Goal: Task Accomplishment & Management: Use online tool/utility

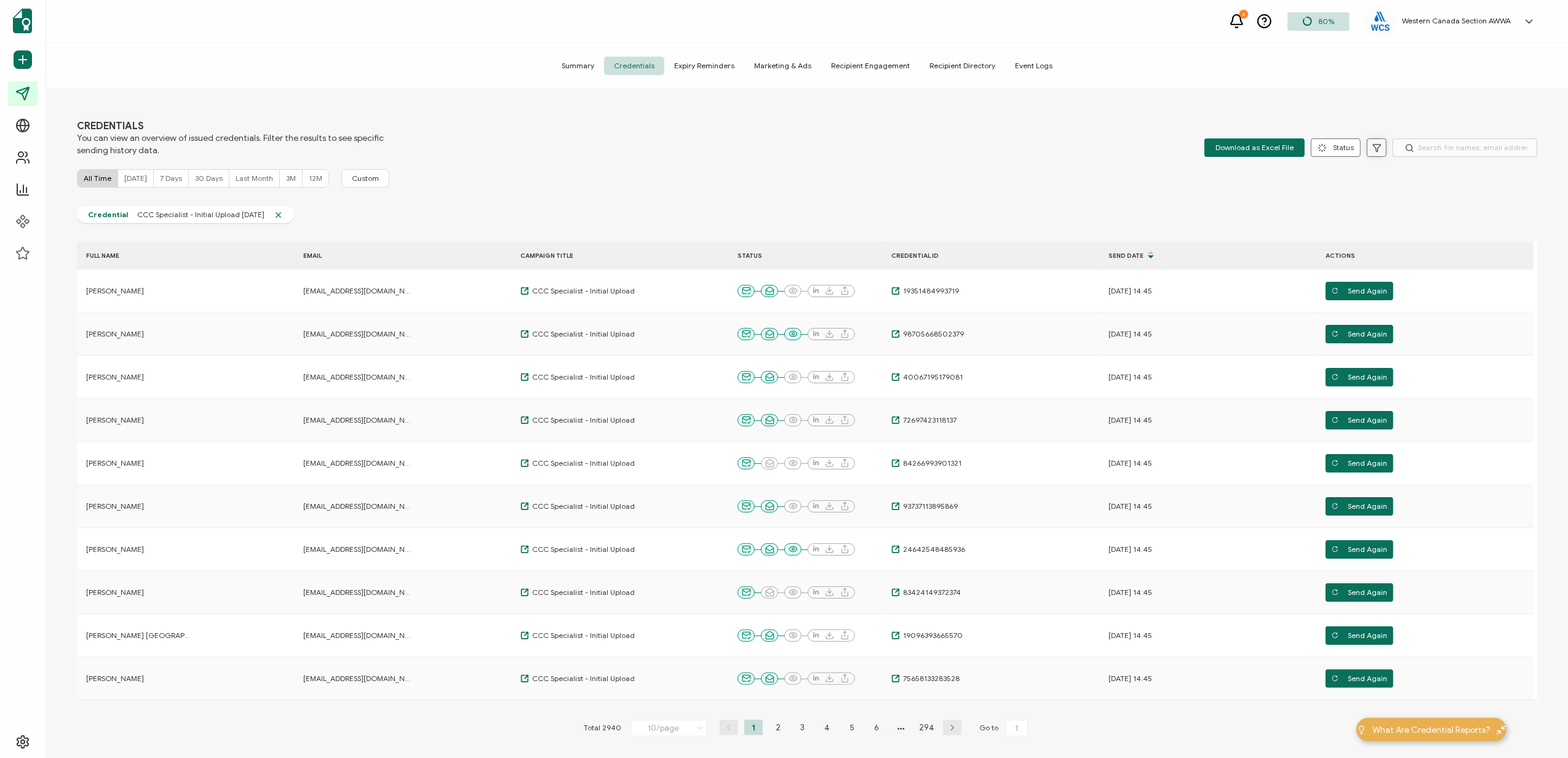
click at [1373, 145] on icon at bounding box center [1376, 147] width 9 height 9
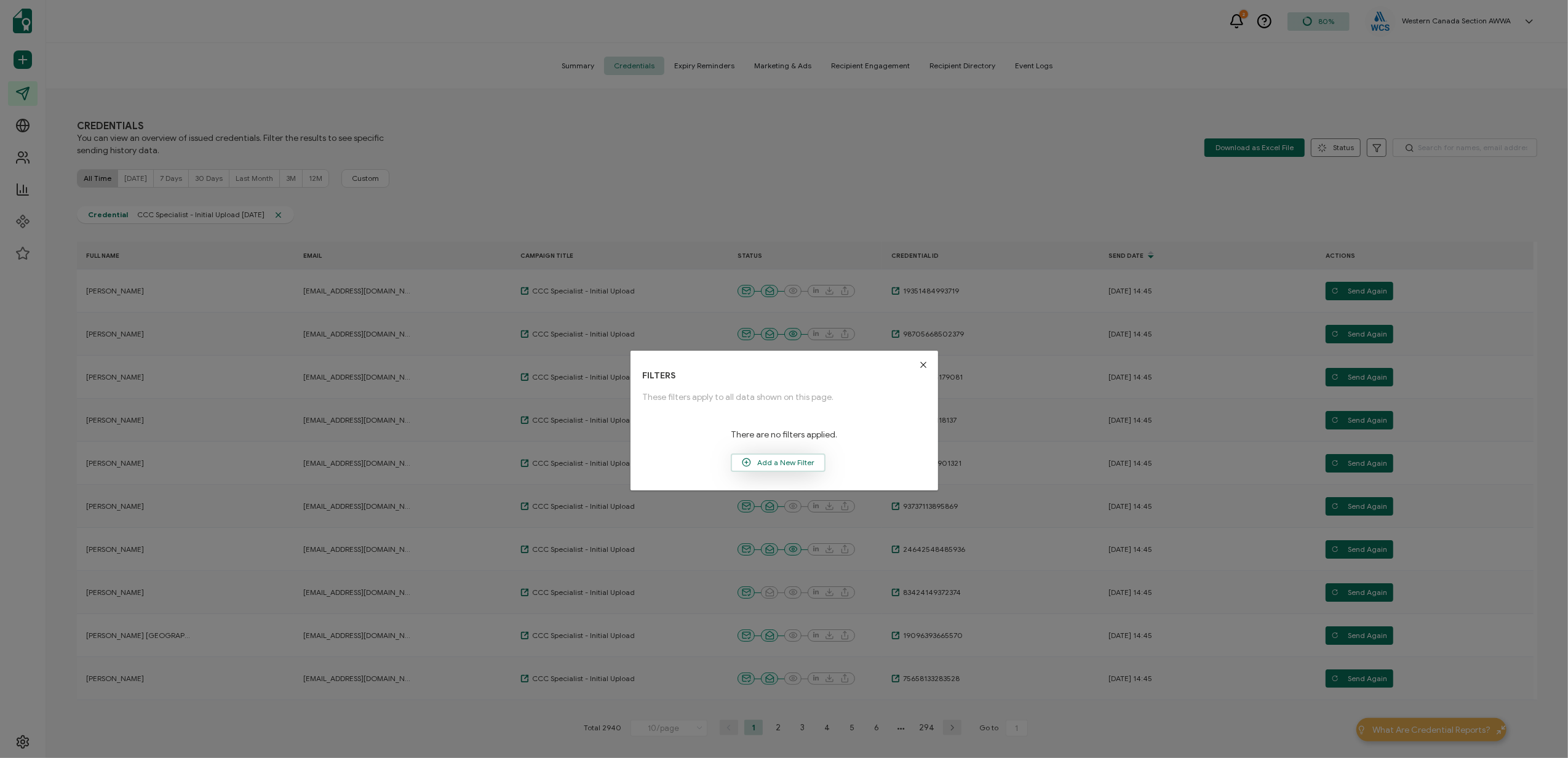
click at [776, 466] on span "Add a New Filter" at bounding box center [778, 462] width 92 height 19
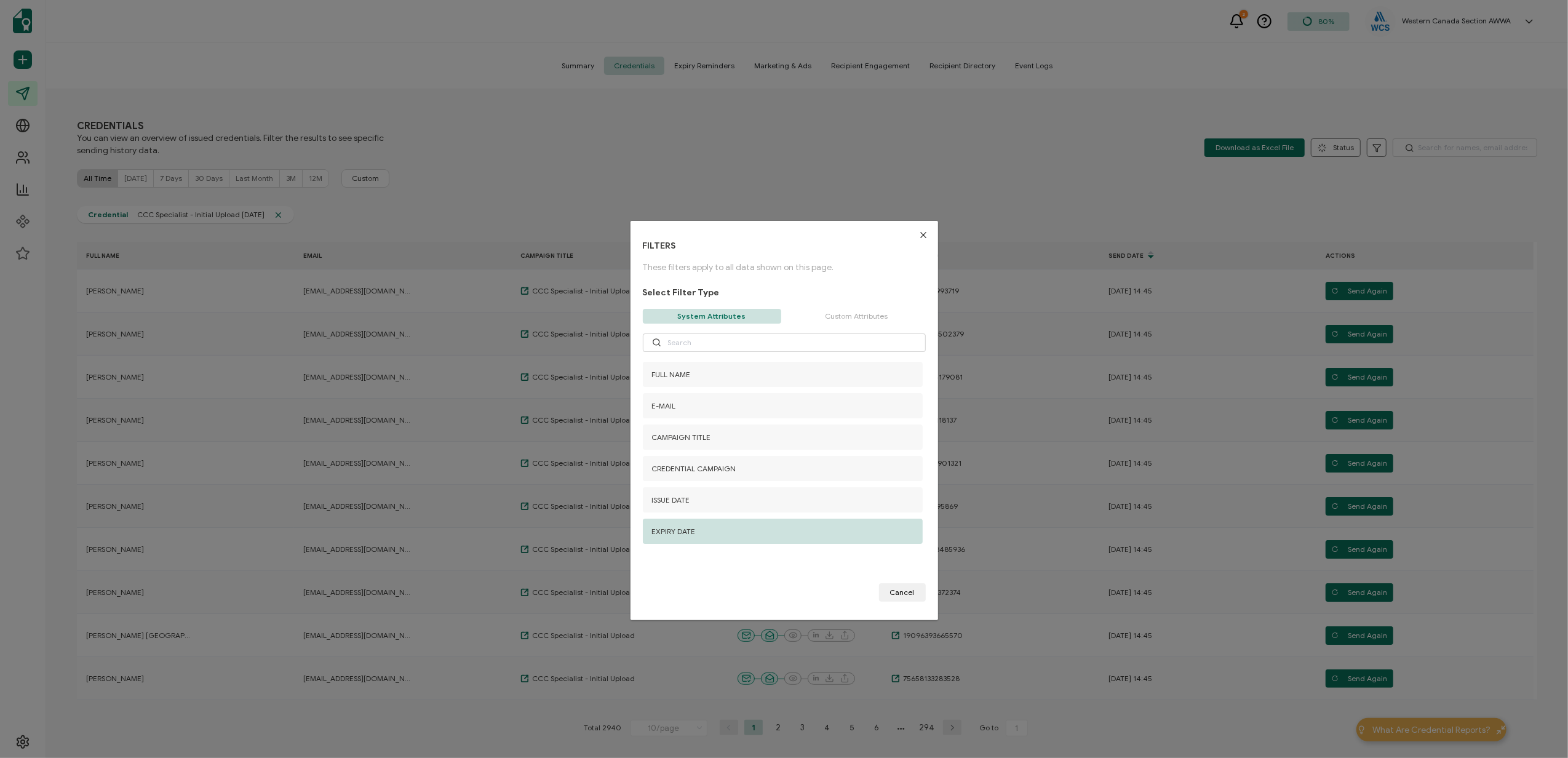
click at [700, 534] on div "EXPIRY DATE" at bounding box center [782, 531] width 280 height 26
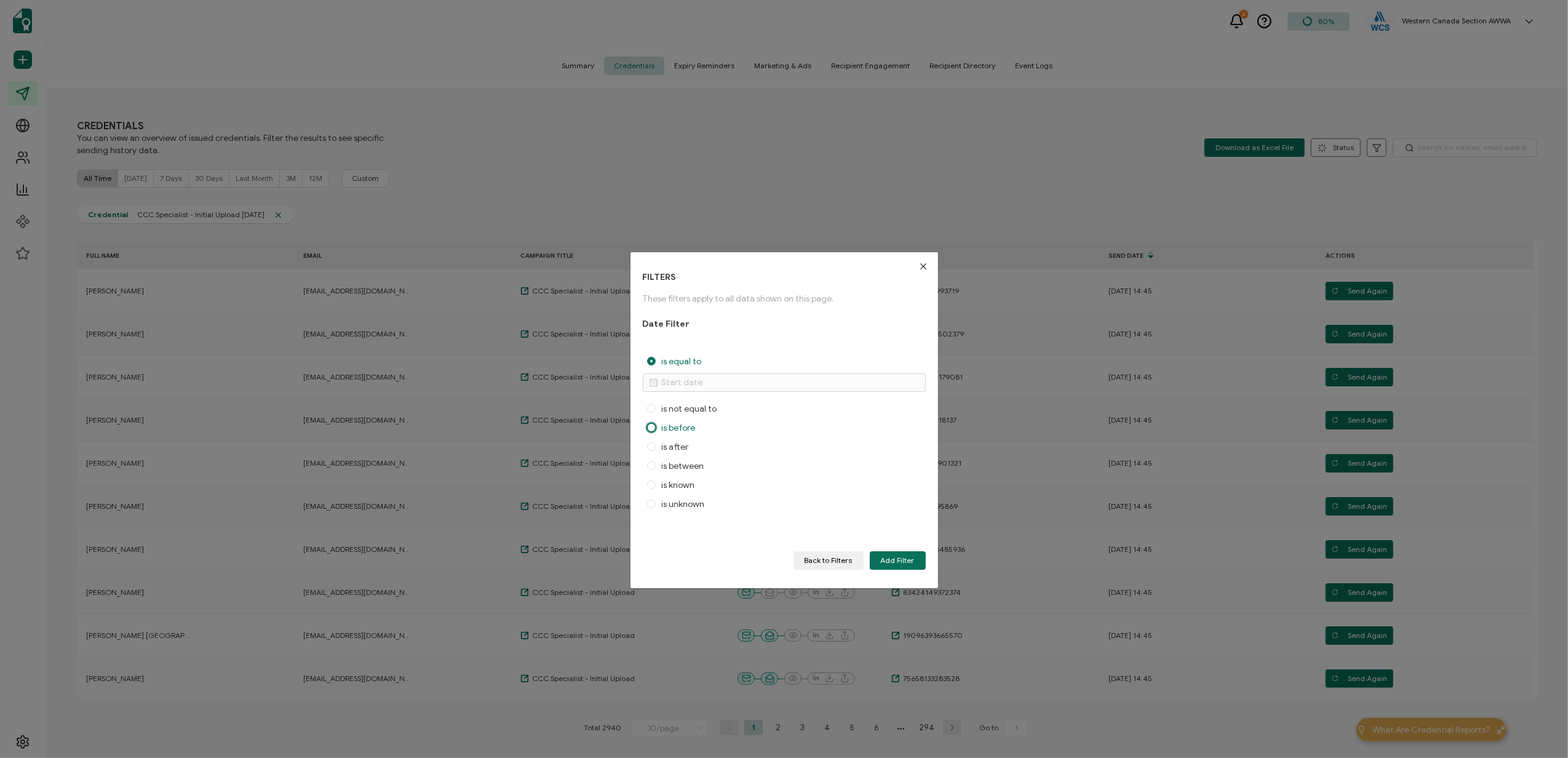
click at [687, 428] on span "is before" at bounding box center [676, 427] width 40 height 11
click at [656, 428] on input "is before" at bounding box center [651, 428] width 9 height 11
radio input "true"
radio input "false"
radio input "true"
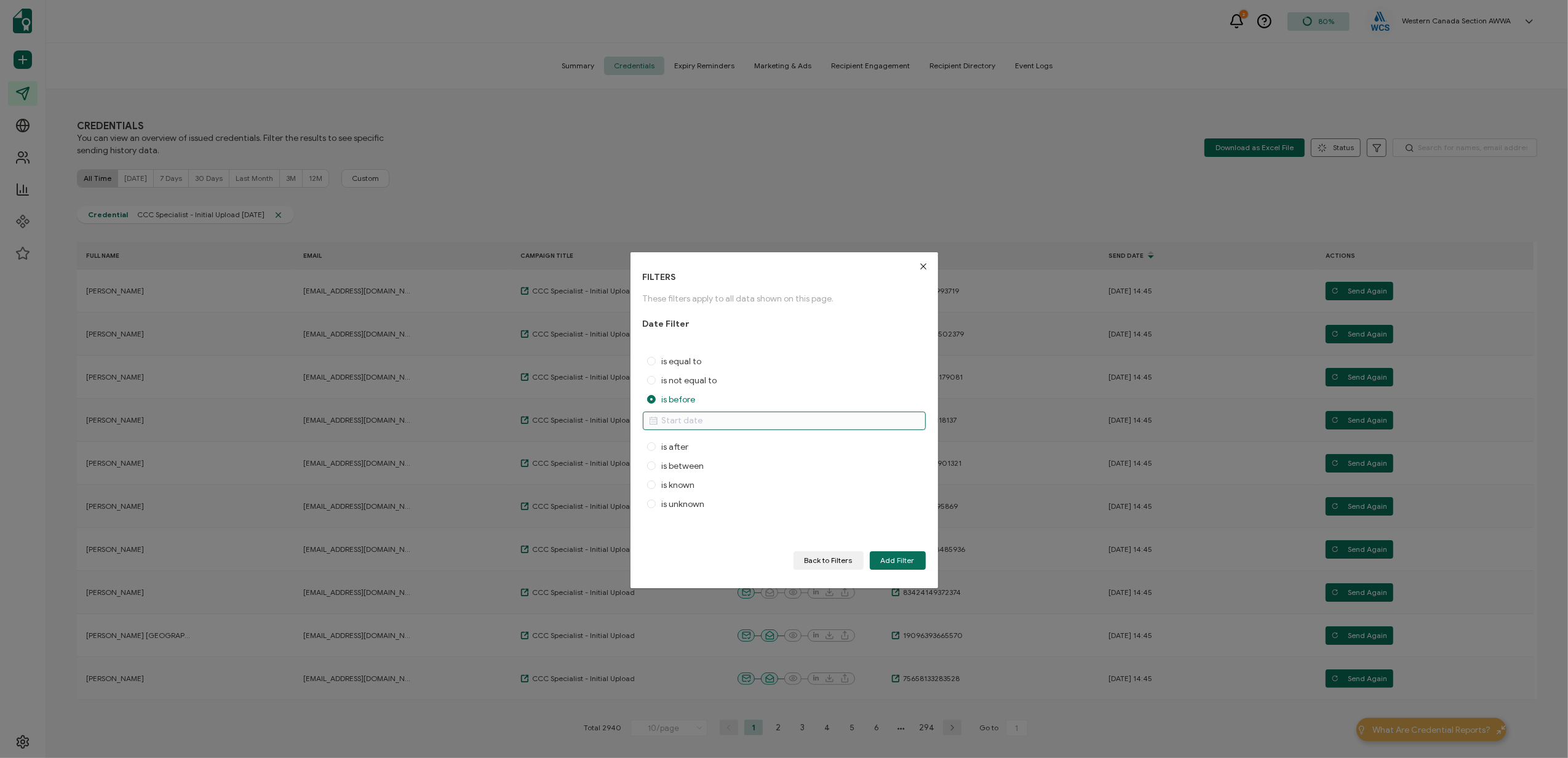
click at [709, 424] on input "dialog" at bounding box center [784, 420] width 283 height 19
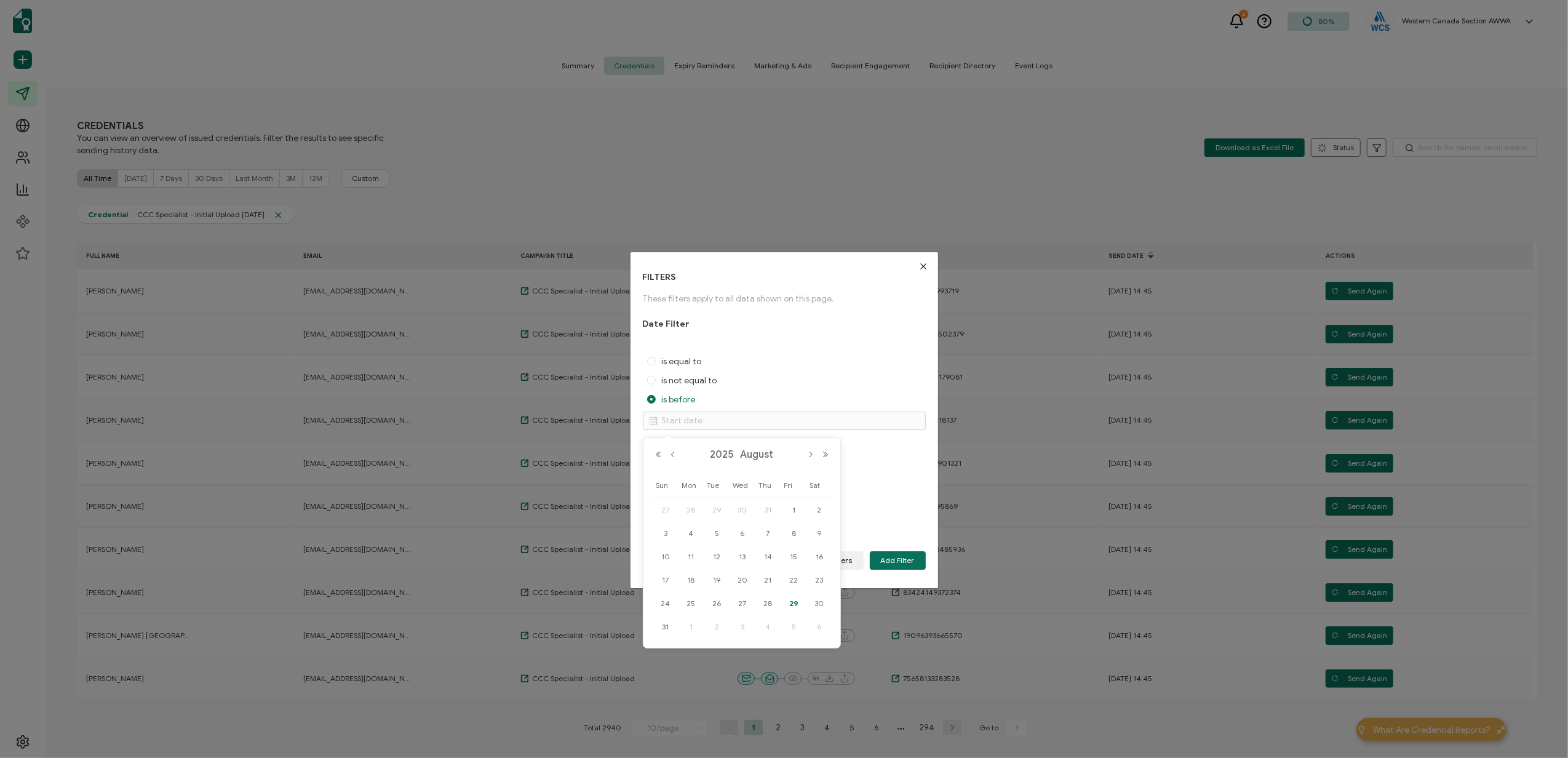
click at [793, 598] on span "29" at bounding box center [793, 603] width 15 height 15
type input "[DATE]"
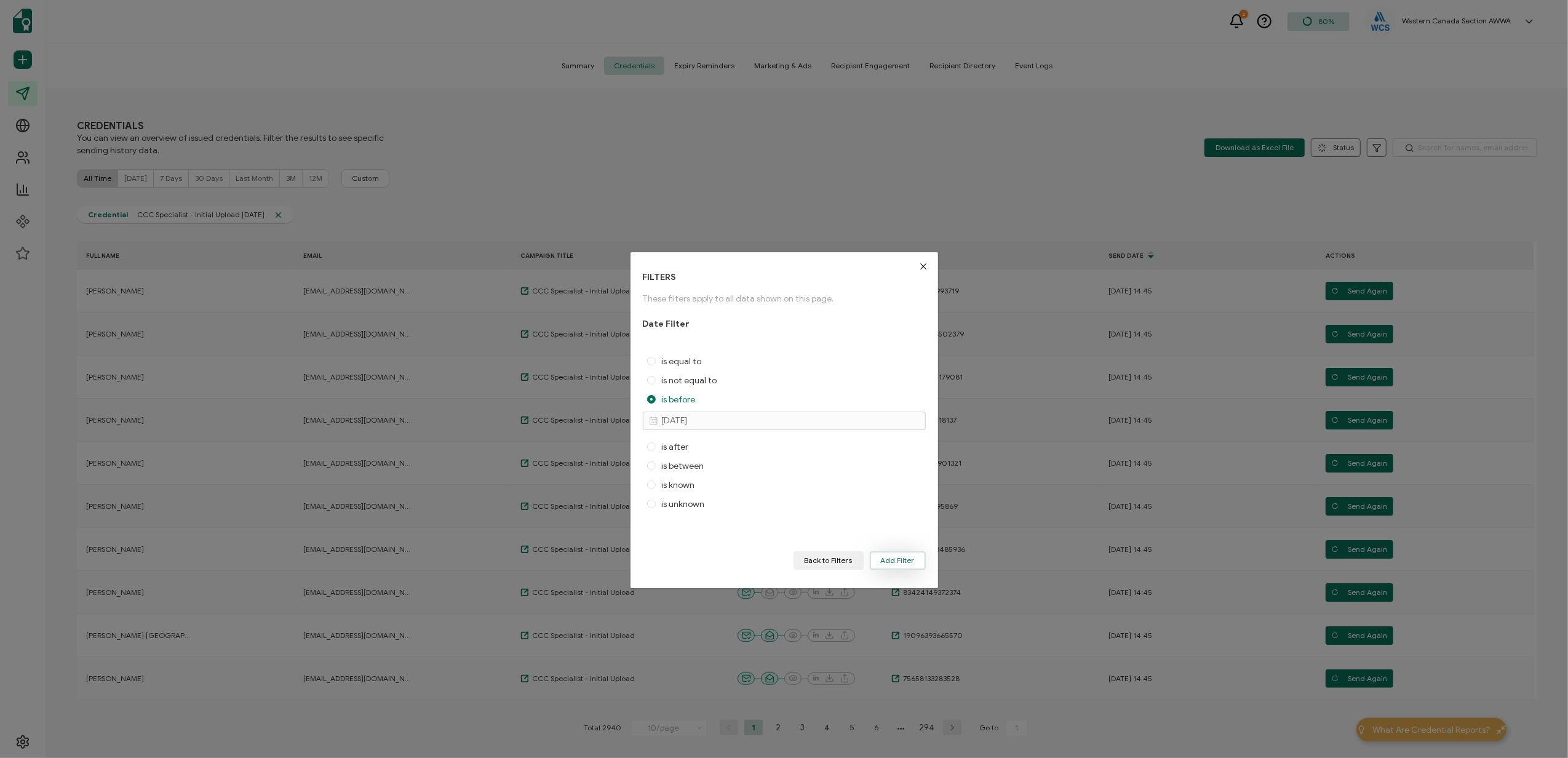
click at [889, 557] on span "Add Filter" at bounding box center [898, 561] width 33 height 8
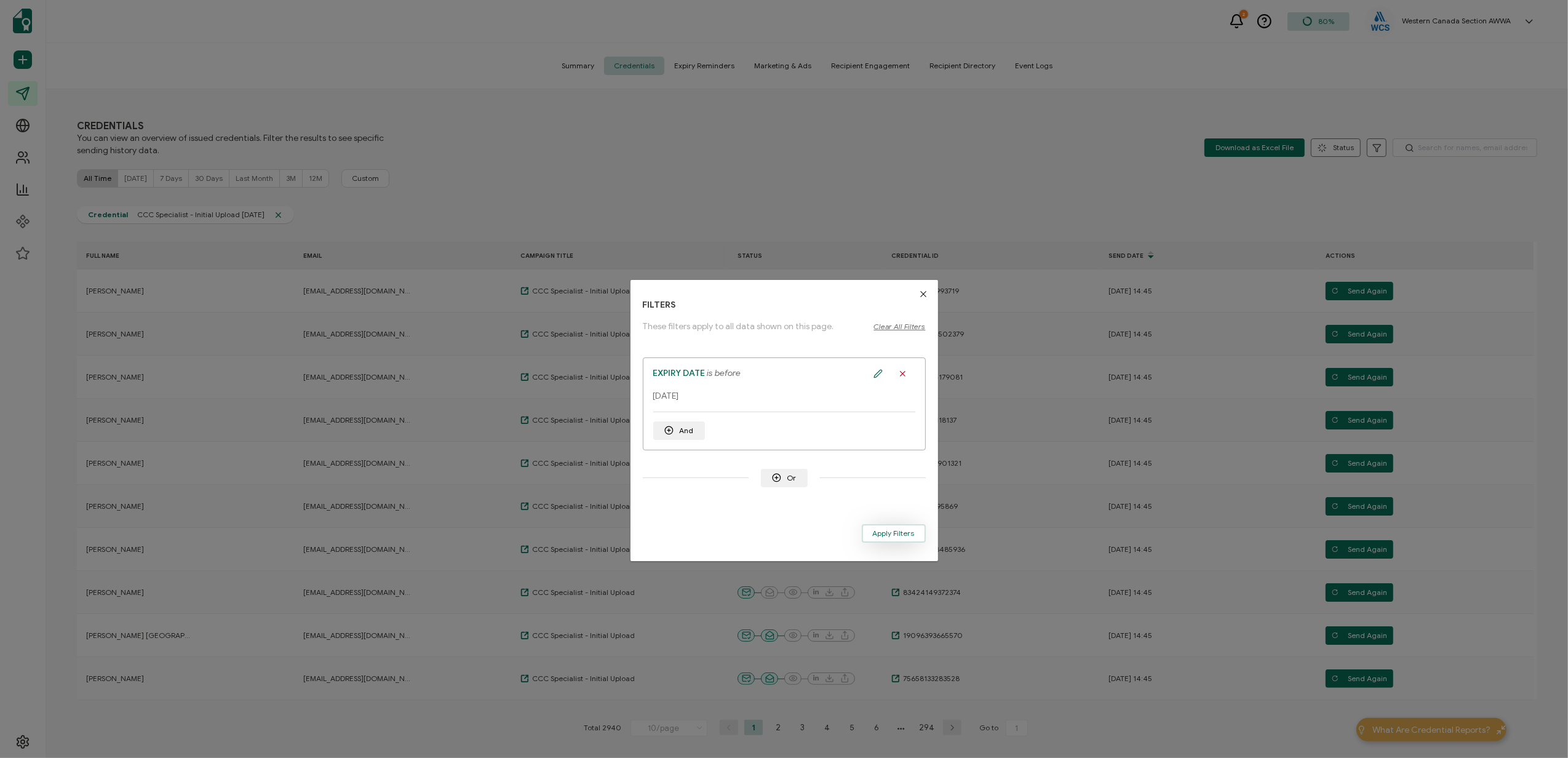
click at [891, 534] on span "Apply Filters" at bounding box center [894, 533] width 42 height 8
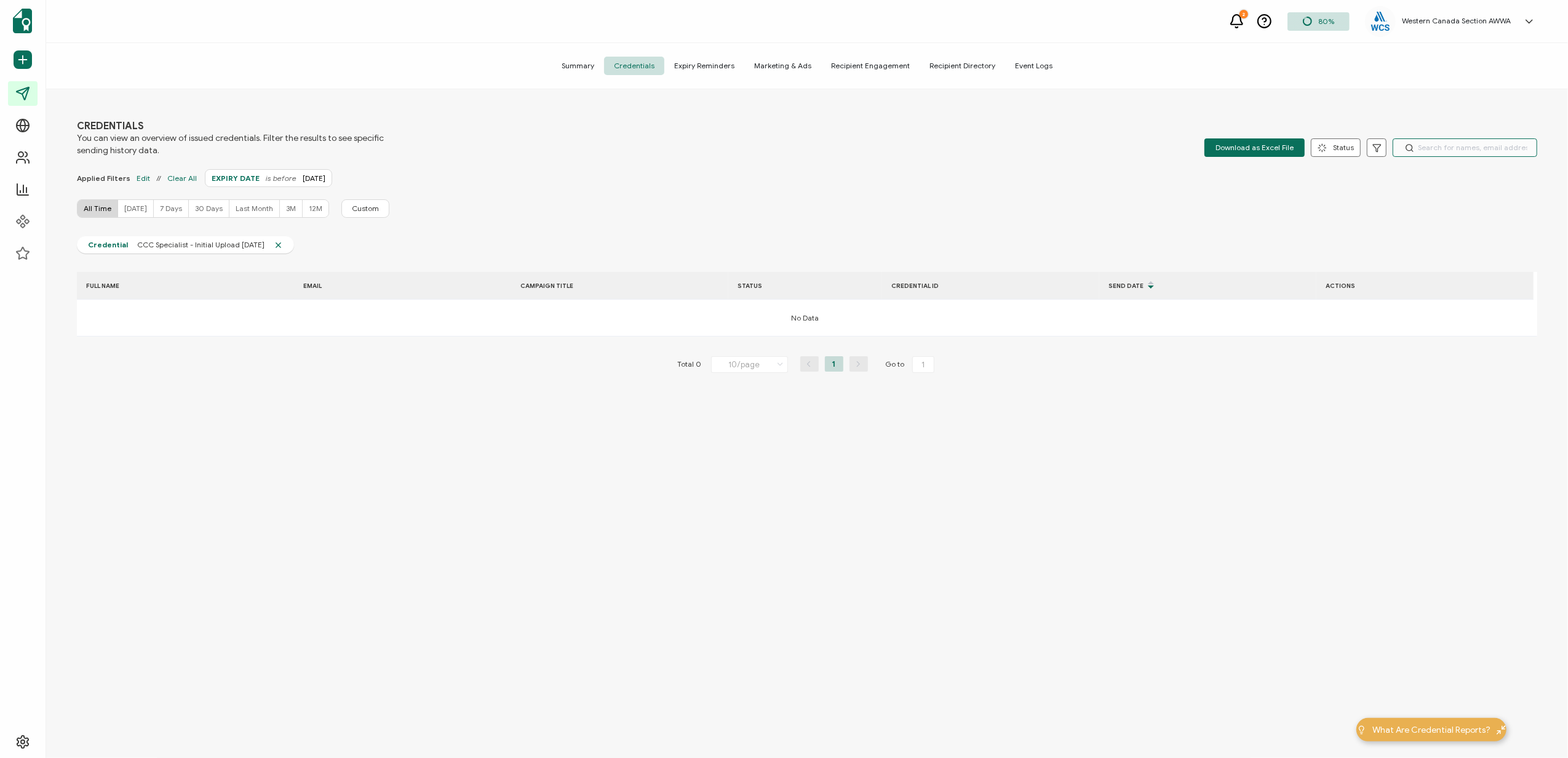
click at [1422, 147] on input "text" at bounding box center [1465, 147] width 144 height 19
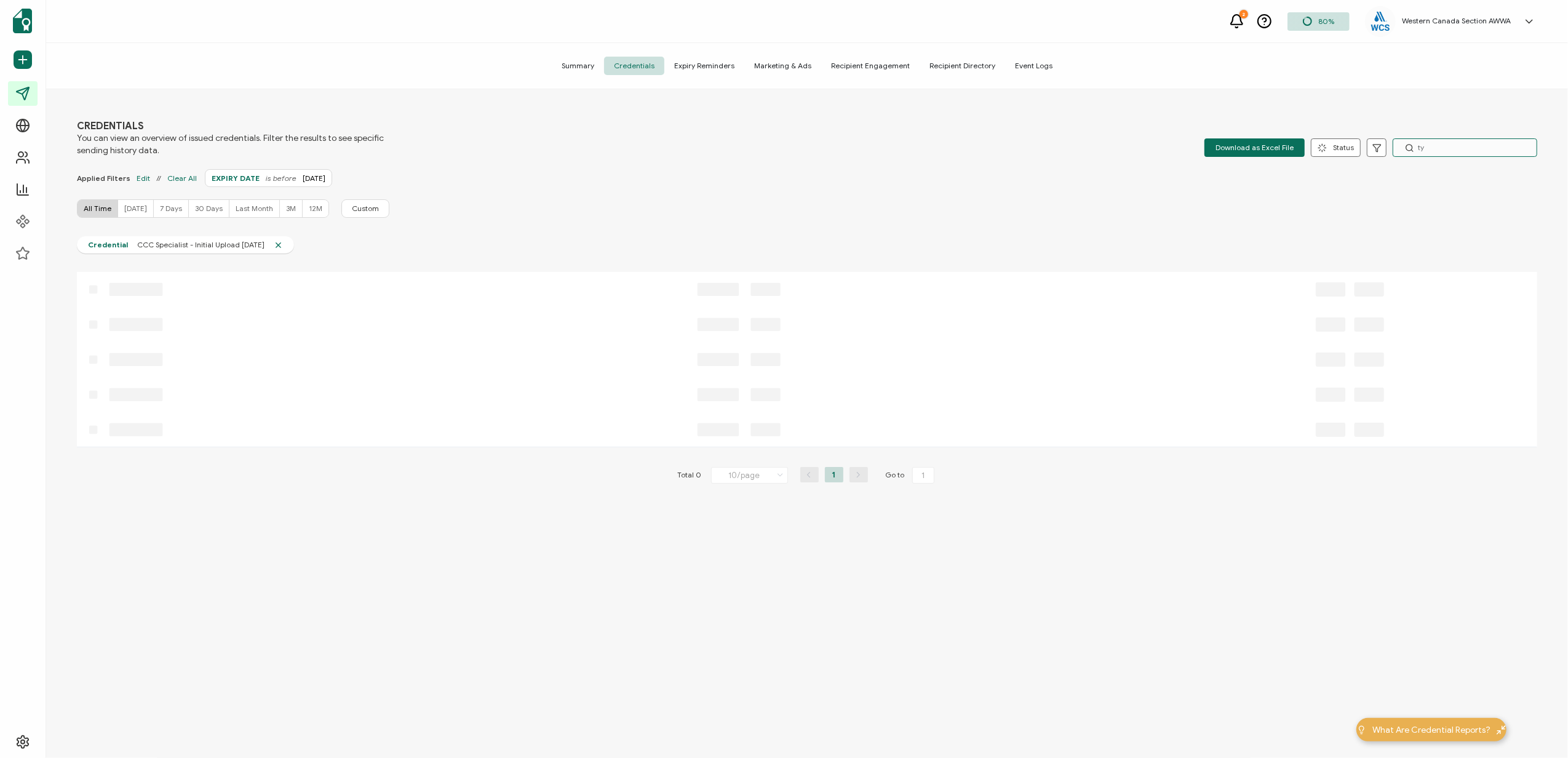
type input "t"
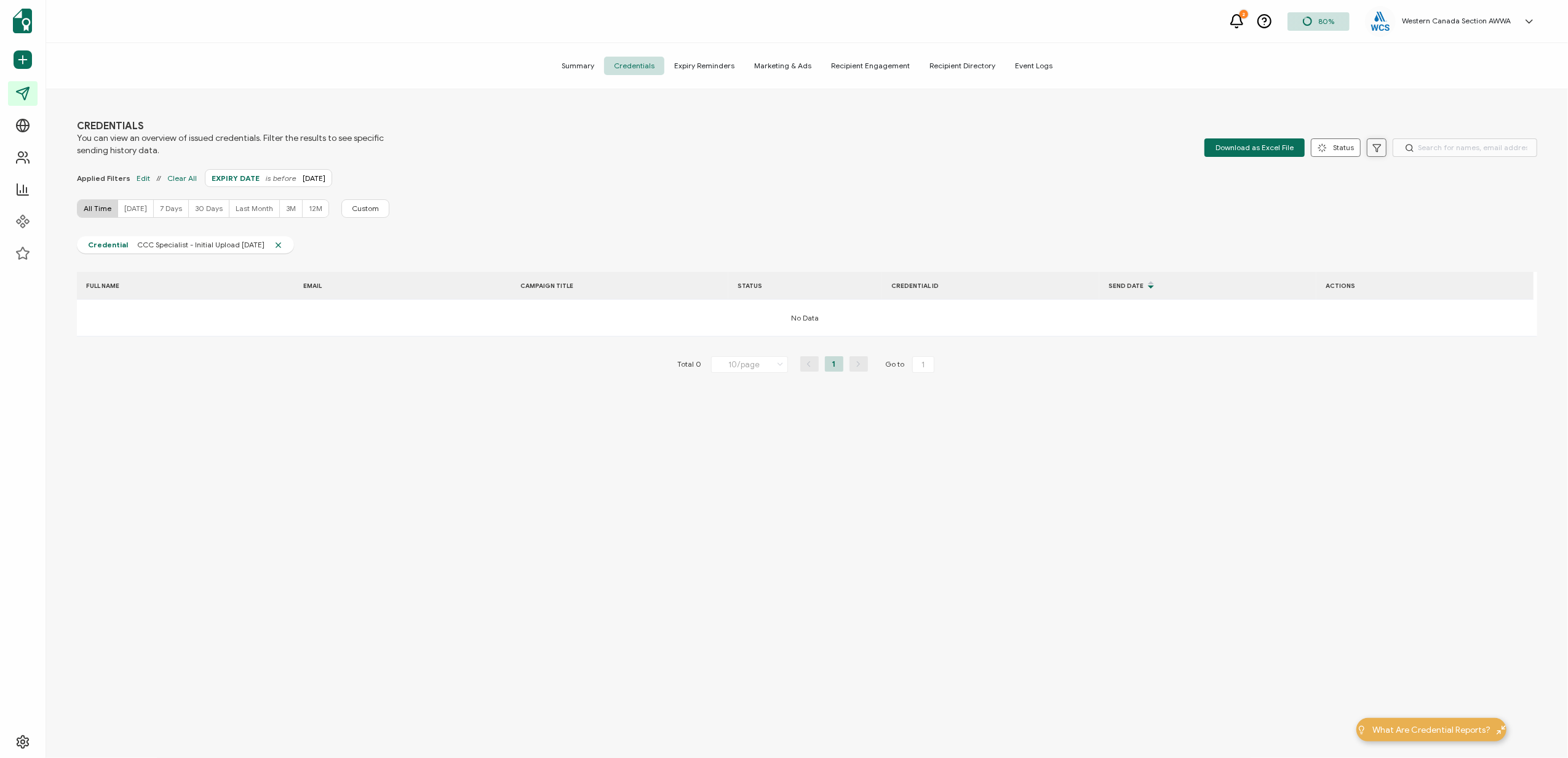
click at [1375, 140] on button at bounding box center [1377, 147] width 20 height 19
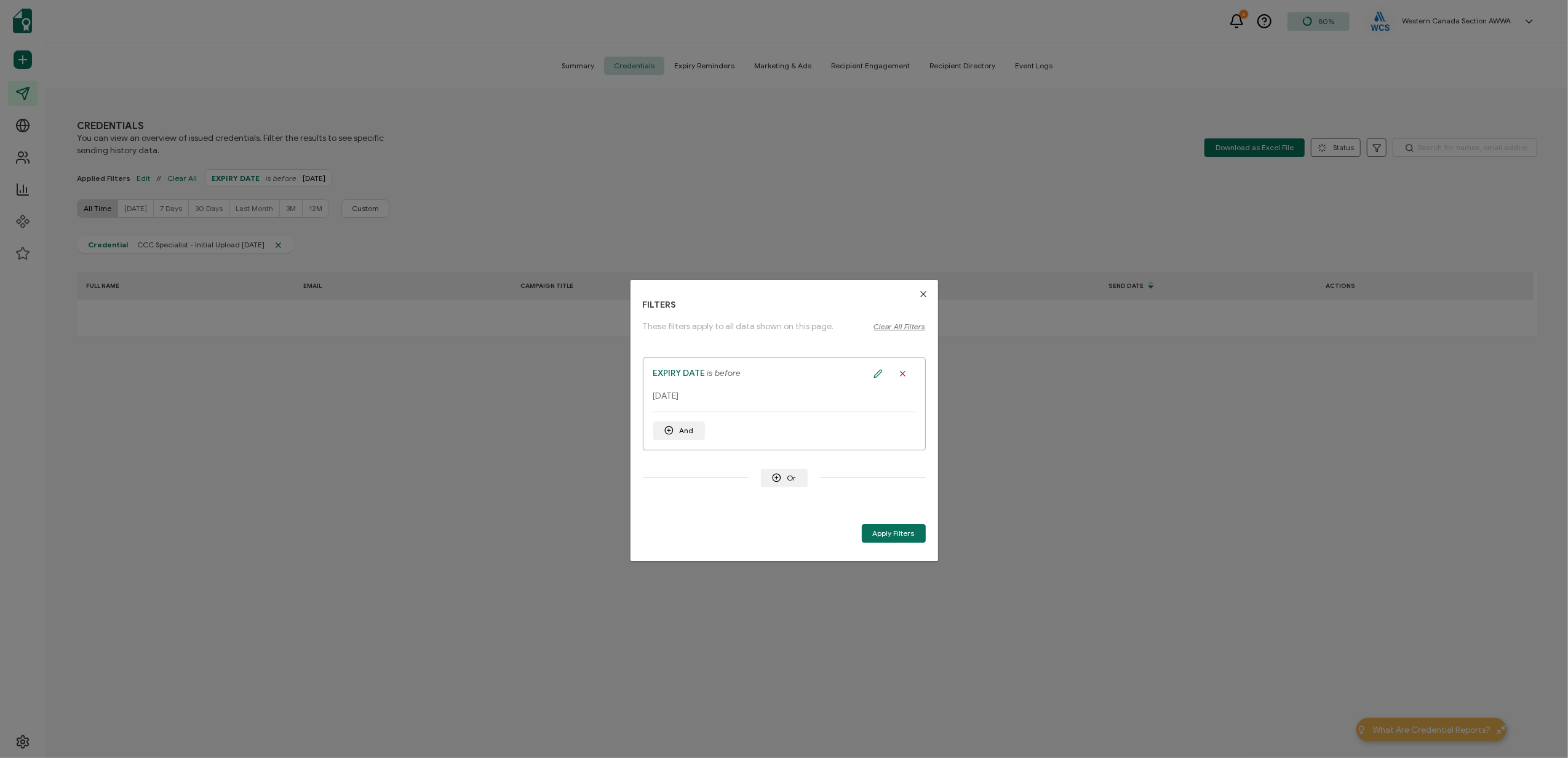
click at [891, 327] on span "Clear All Filters" at bounding box center [900, 326] width 52 height 9
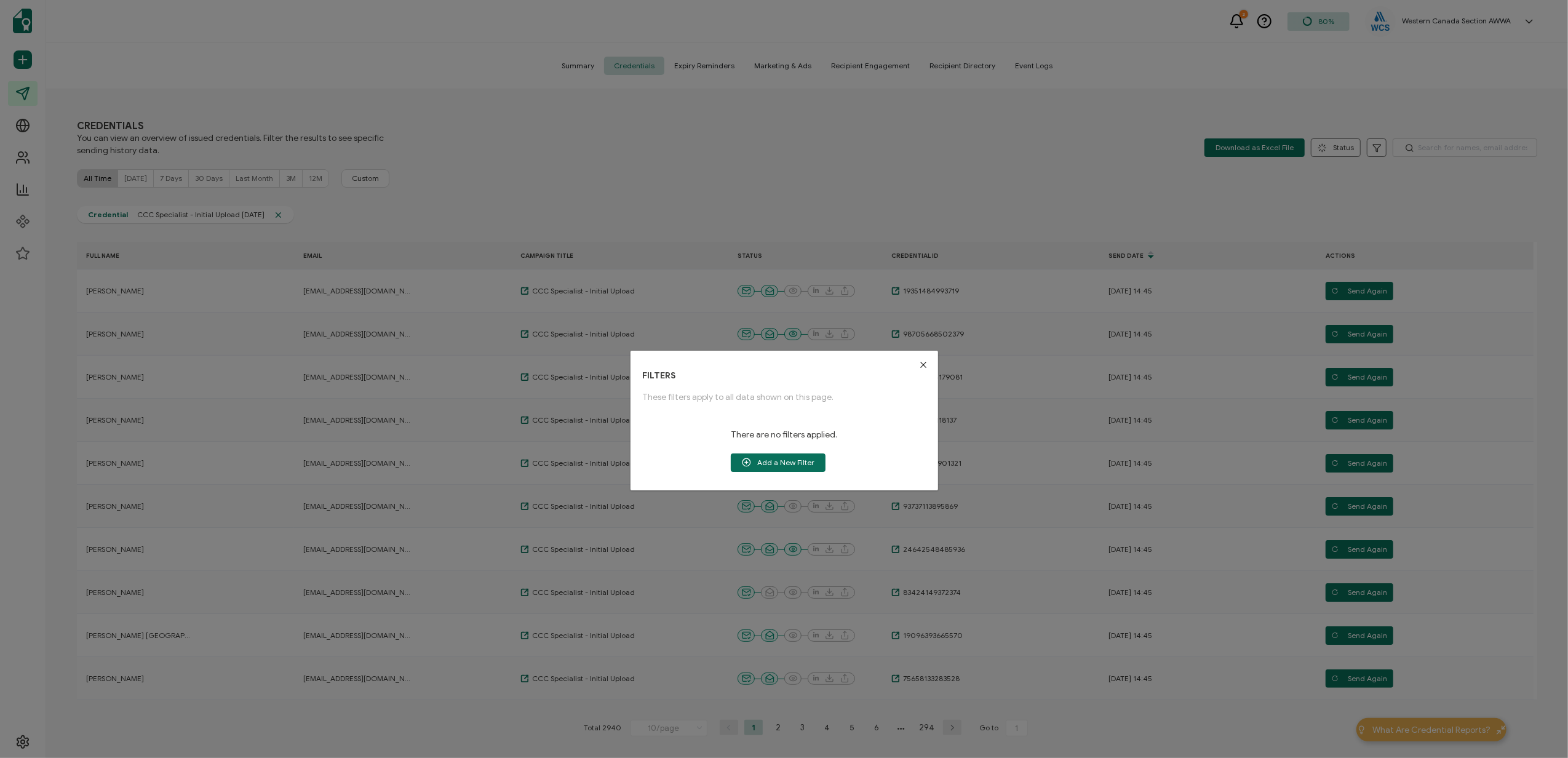
click at [1428, 147] on div "FILTERS These filters apply to all data shown on this page. There are no filter…" at bounding box center [784, 379] width 1568 height 758
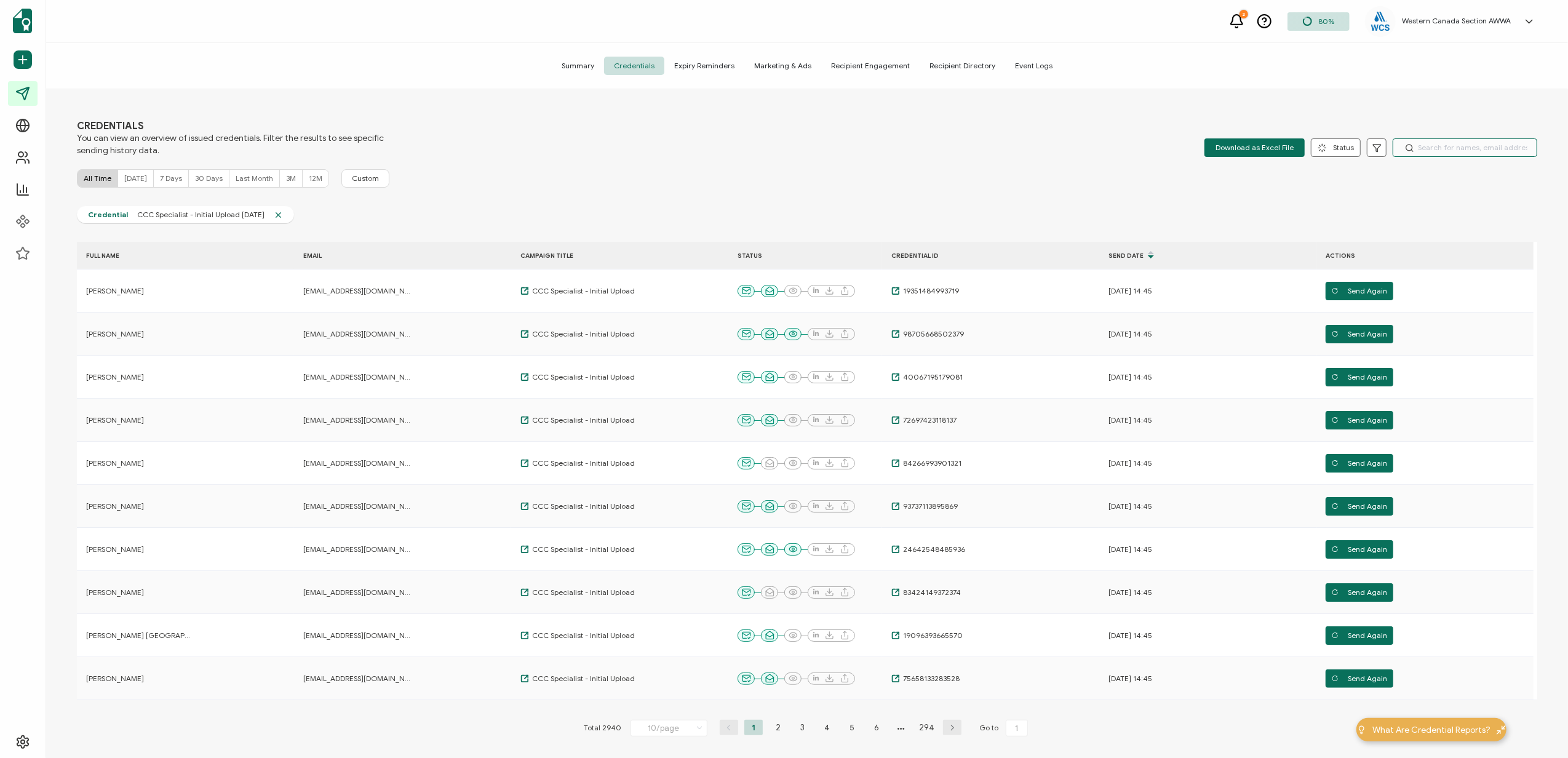
click at [1429, 145] on input "text" at bounding box center [1465, 147] width 144 height 19
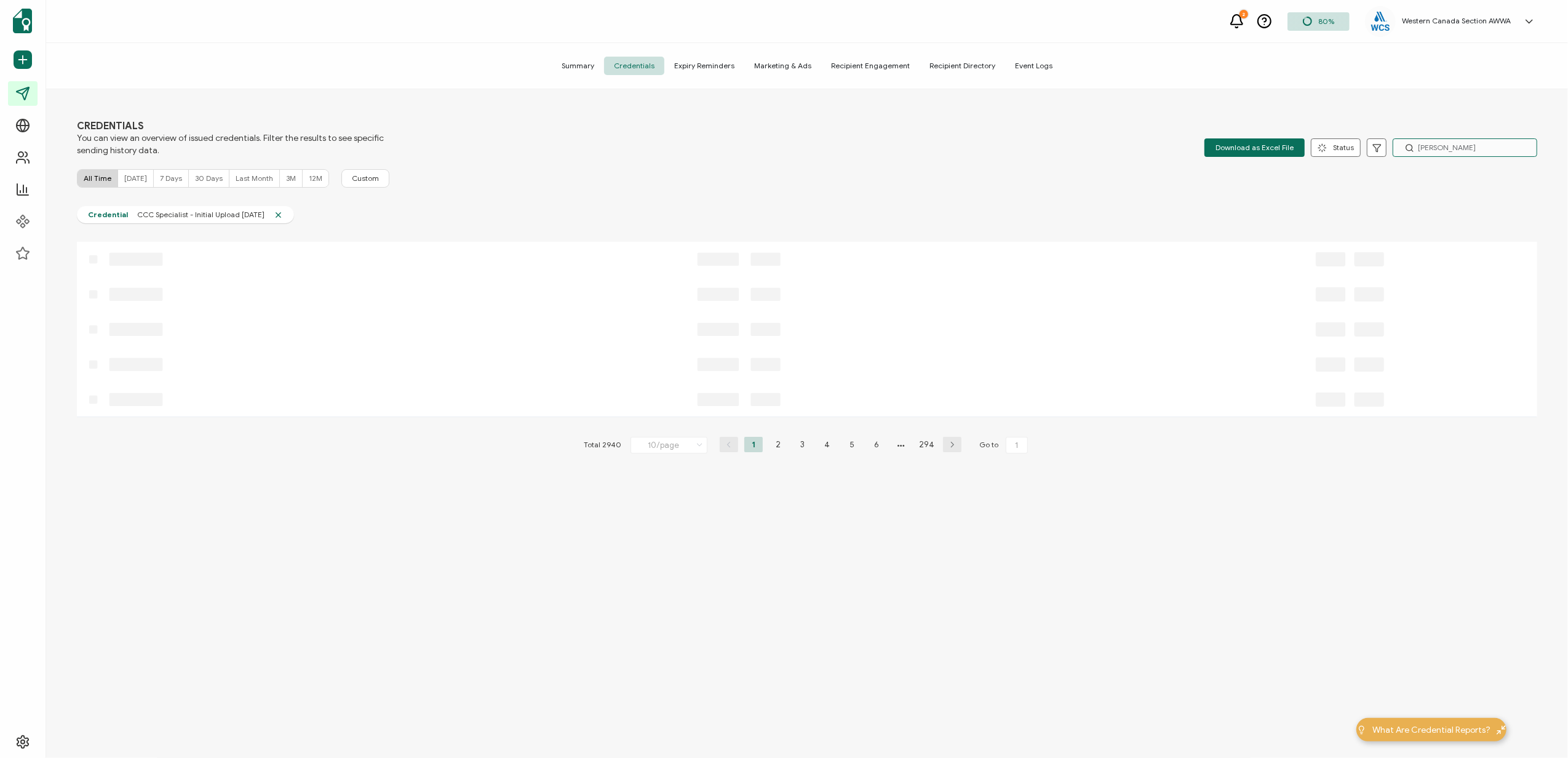
type input "[PERSON_NAME]"
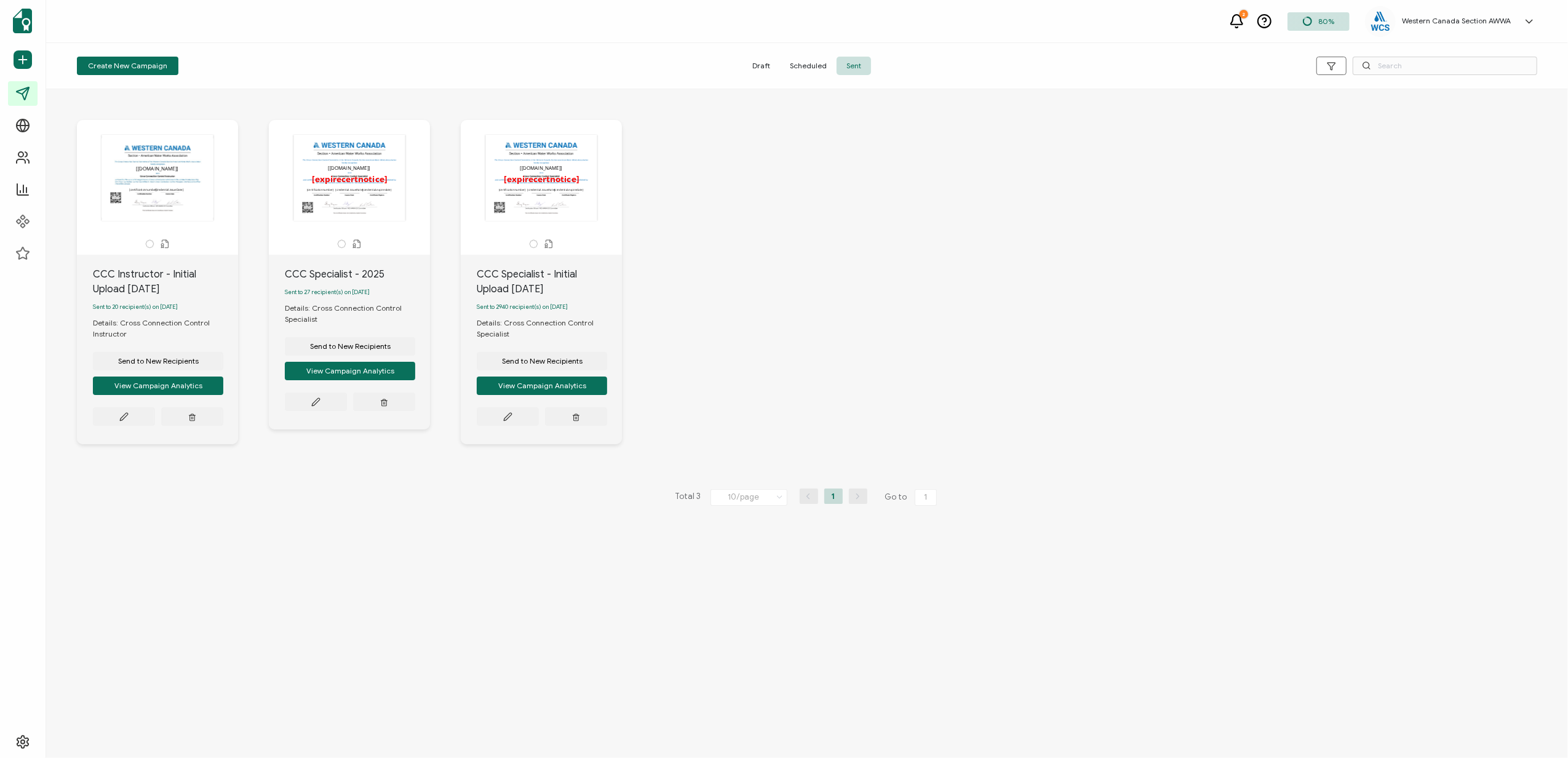
click at [528, 229] on div "The recipient’s full name, which will be automatically filled based on the info…" at bounding box center [541, 184] width 130 height 98
click at [155, 422] on button at bounding box center [124, 416] width 62 height 19
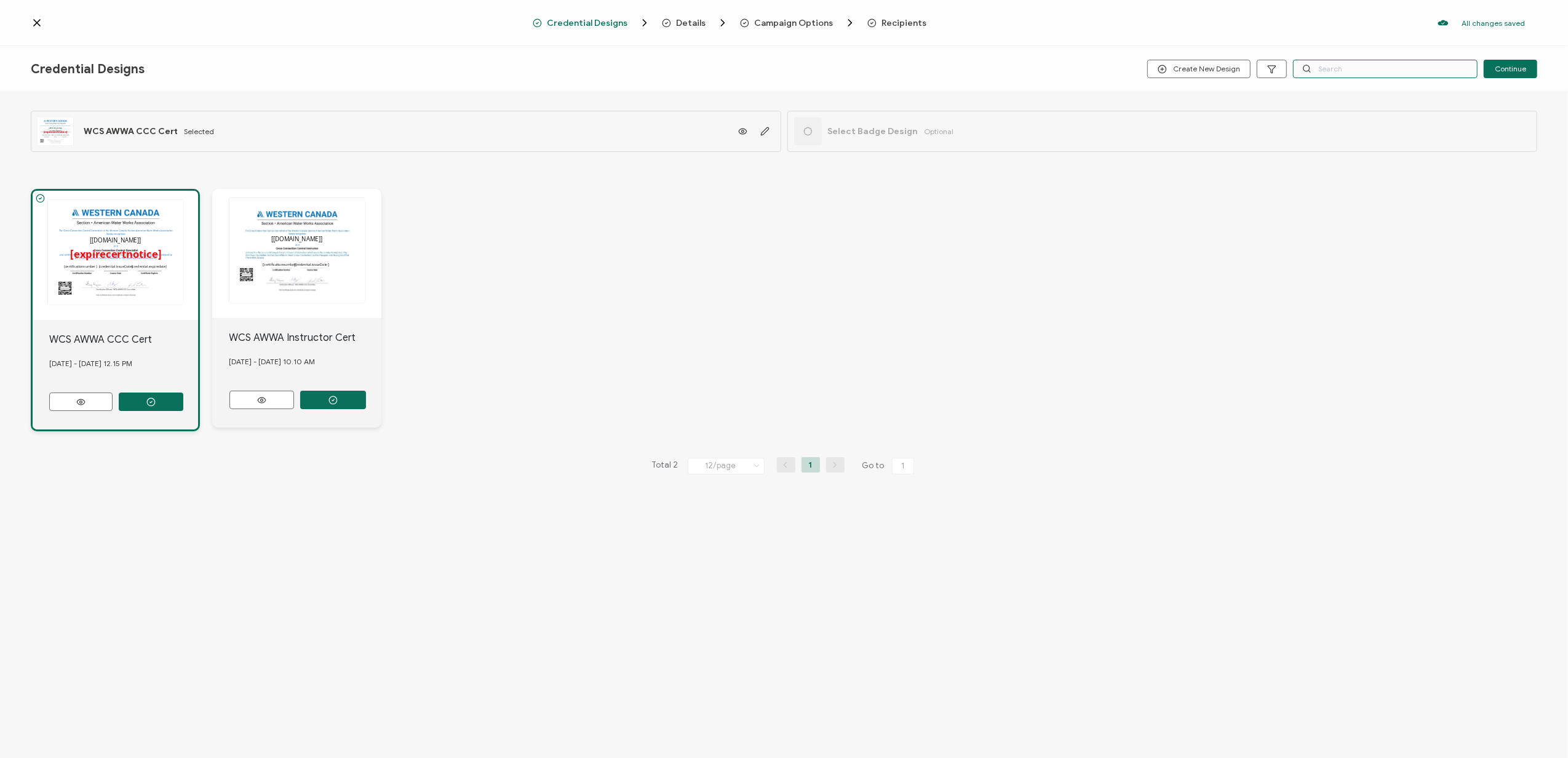
click at [1350, 67] on input "text" at bounding box center [1385, 69] width 185 height 19
click at [881, 21] on span "Recipients" at bounding box center [904, 23] width 45 height 9
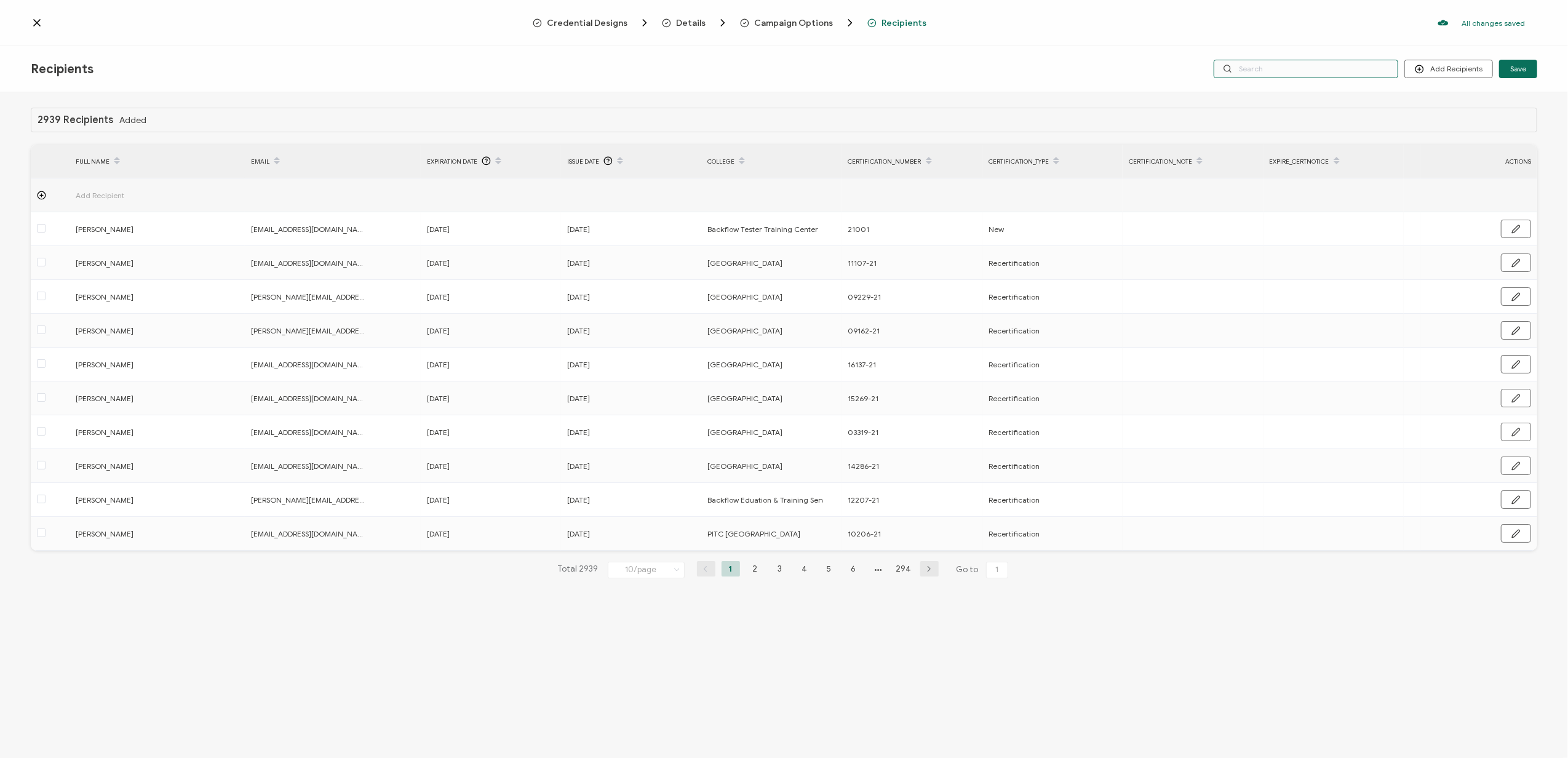
click at [1308, 73] on input "text" at bounding box center [1307, 69] width 185 height 19
type input "[PERSON_NAME]"
drag, startPoint x: 1318, startPoint y: 72, endPoint x: 1148, endPoint y: 72, distance: 170.0
click at [1148, 72] on div "Add Recipients Upload Recipients Import From Recipients Import From List Save […" at bounding box center [1286, 69] width 502 height 19
type input "[PERSON_NAME]"
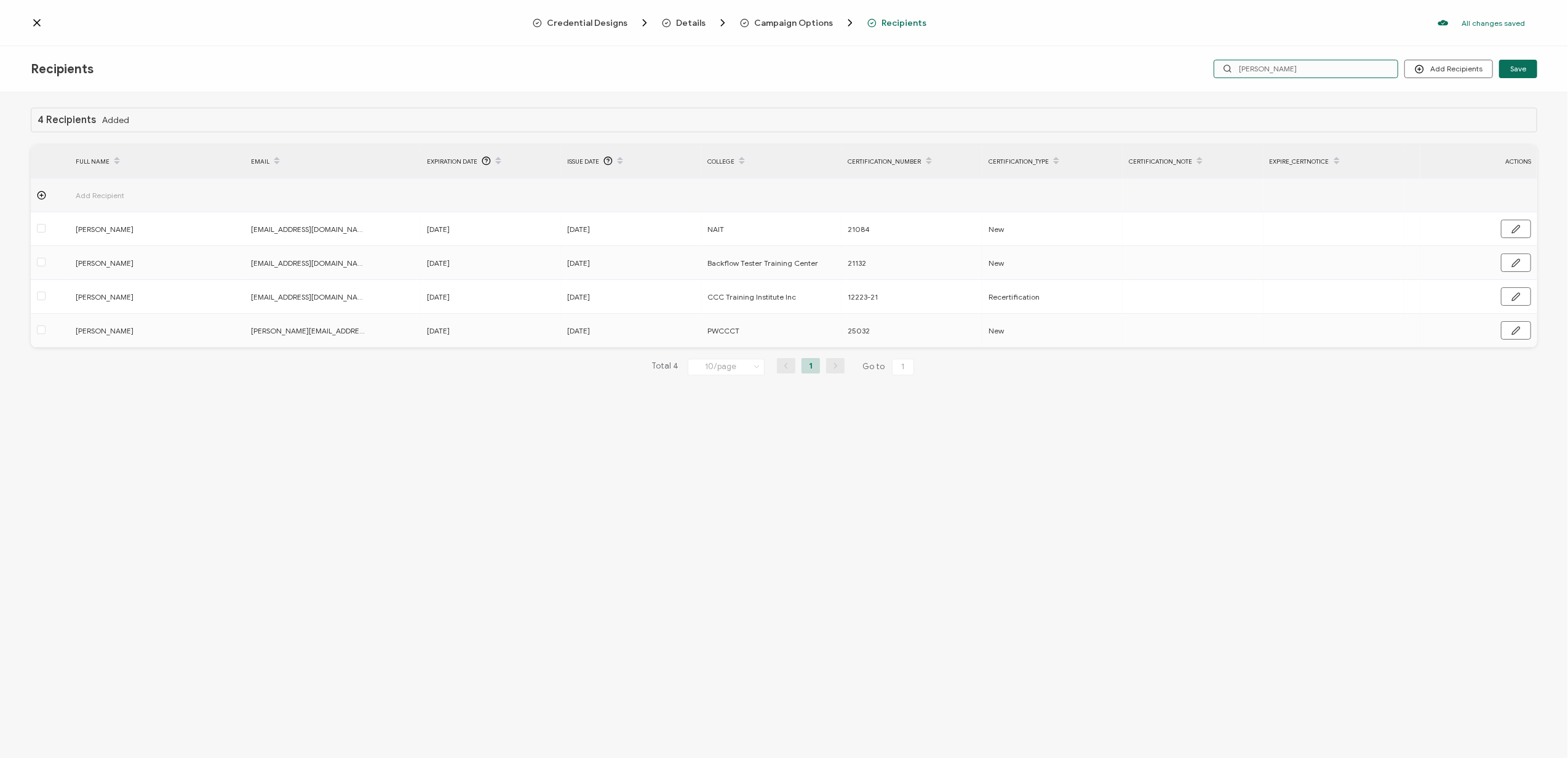
drag, startPoint x: 1293, startPoint y: 67, endPoint x: 1159, endPoint y: 80, distance: 134.6
click at [1159, 80] on div "Recipients Add Recipients Upload Recipients Import From Recipients Import From …" at bounding box center [784, 69] width 1568 height 46
type input "[PERSON_NAME]"
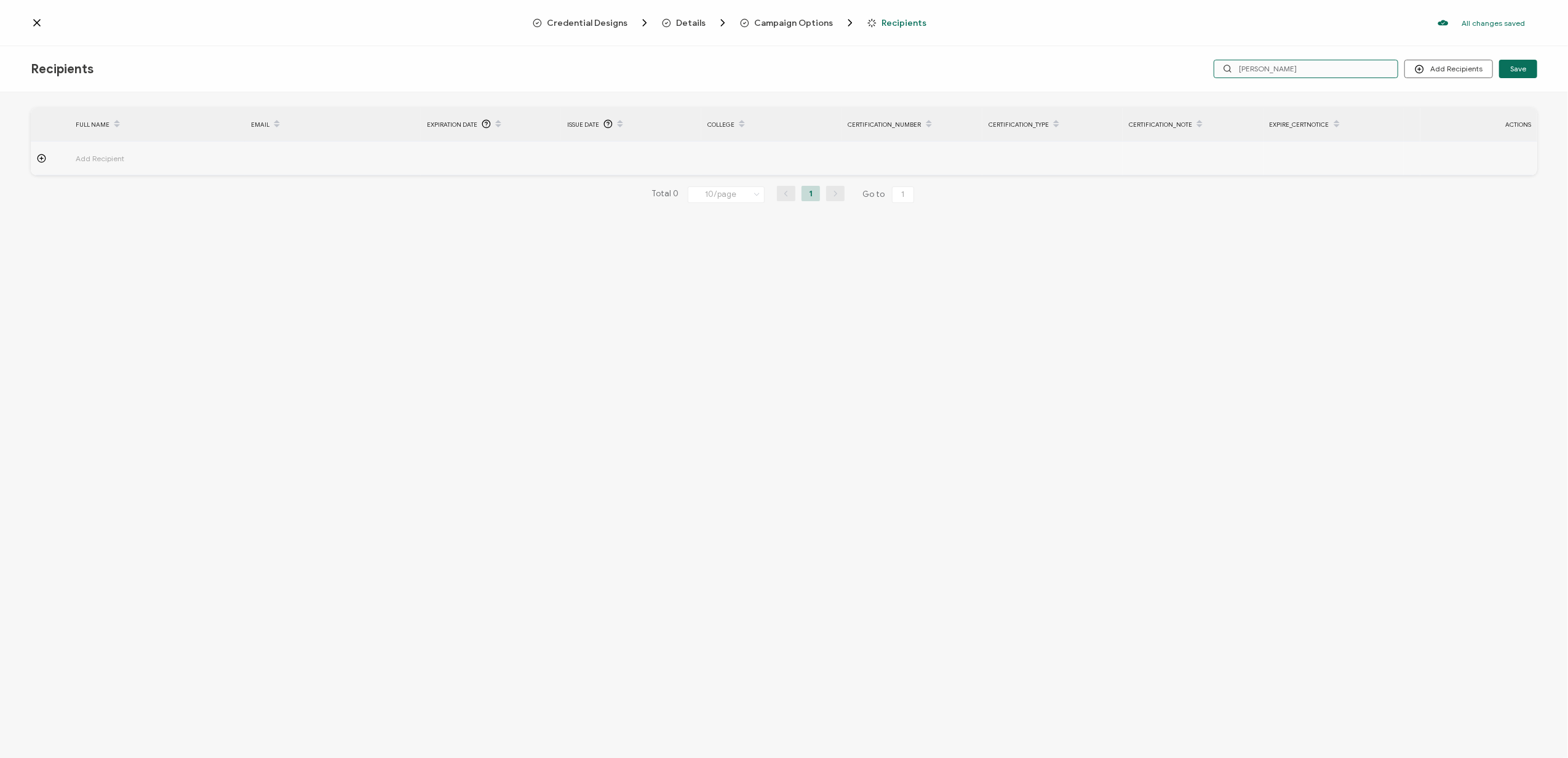
drag, startPoint x: 1298, startPoint y: 70, endPoint x: 1111, endPoint y: 70, distance: 187.0
click at [1111, 70] on div "Add Recipients Upload Recipients Import From Recipients Import From List Save […" at bounding box center [1286, 69] width 502 height 19
type input "[PERSON_NAME]"
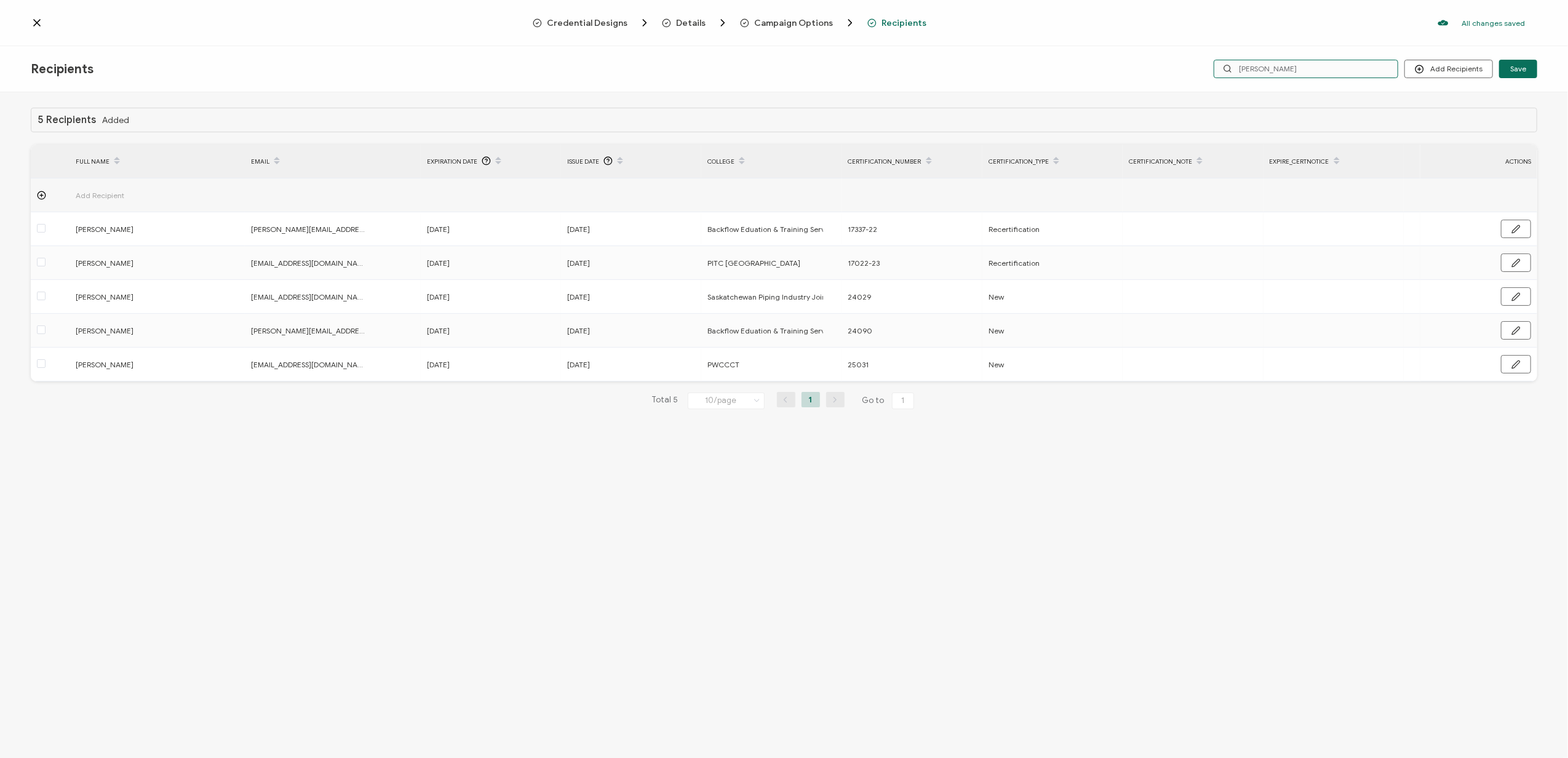
drag, startPoint x: 1290, startPoint y: 74, endPoint x: 1198, endPoint y: 72, distance: 92.0
click at [1198, 72] on div "Add Recipients Upload Recipients Import From Recipients Import From List Save […" at bounding box center [1286, 69] width 502 height 19
type input "cl;ay"
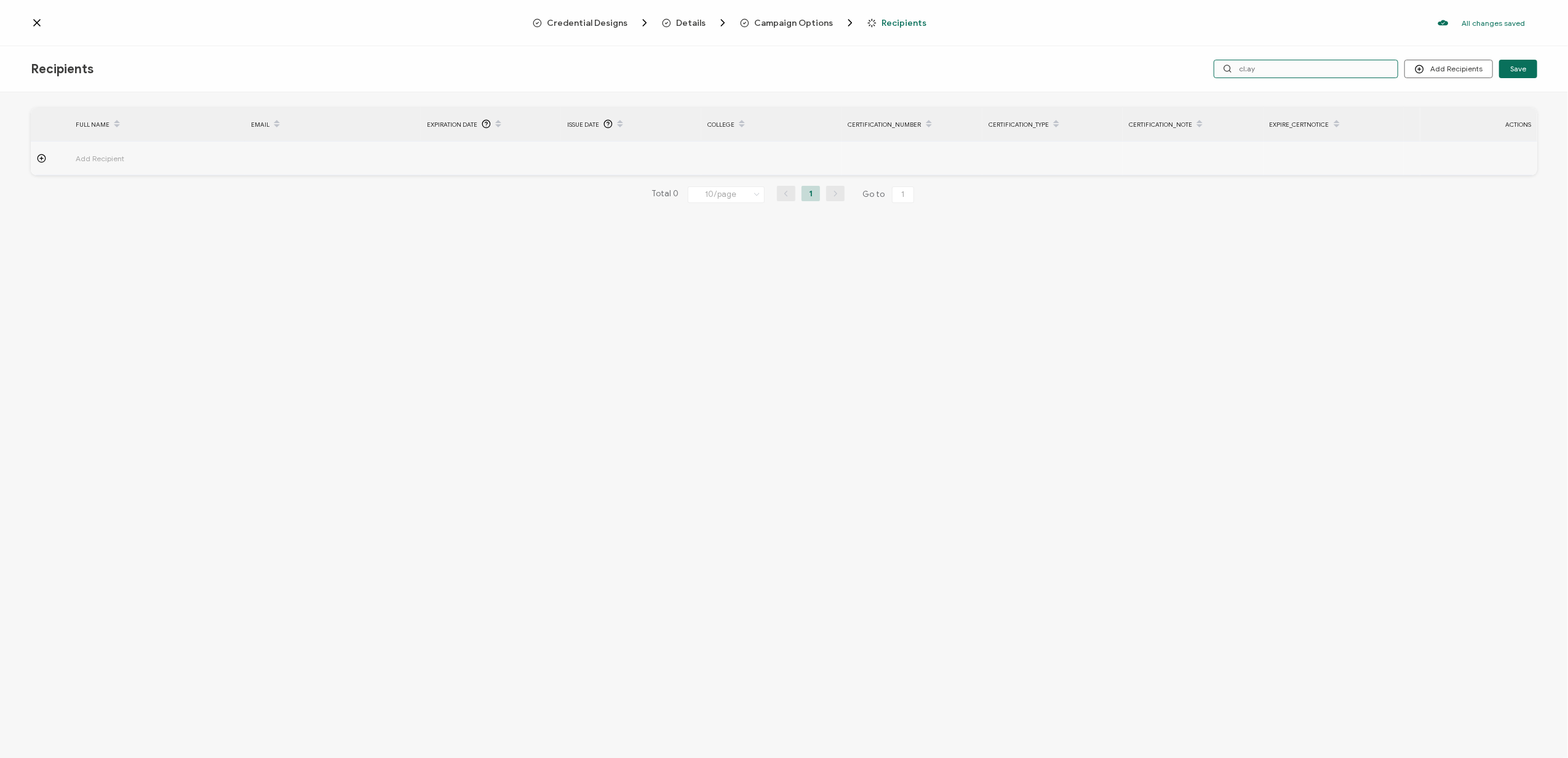
drag, startPoint x: 1278, startPoint y: 62, endPoint x: 1206, endPoint y: 70, distance: 72.4
click at [1206, 70] on div "Add Recipients Upload Recipients Import From Recipients Import From List Save c…" at bounding box center [1286, 69] width 502 height 19
type input "cl"
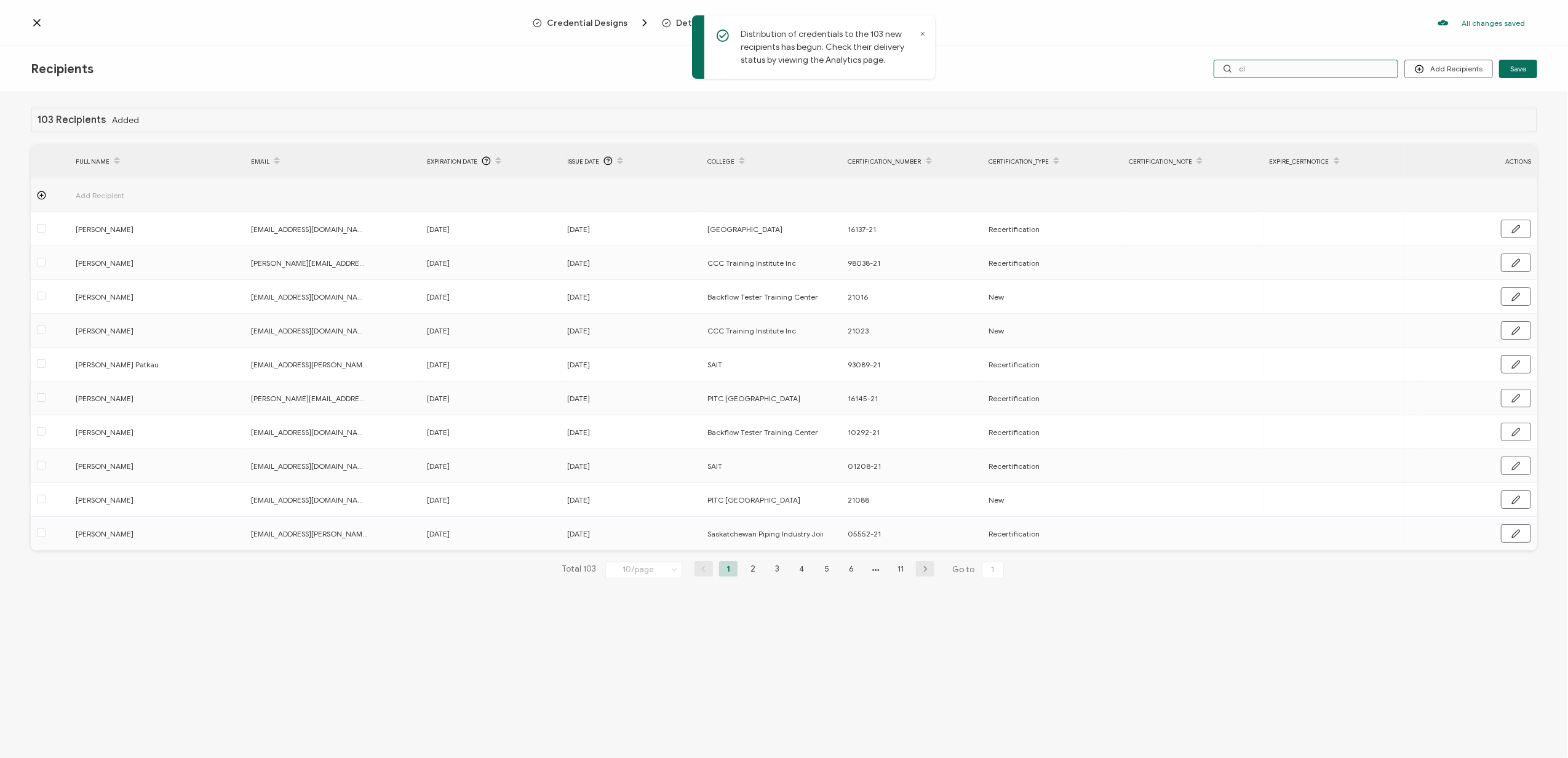
click at [1278, 68] on input "cl" at bounding box center [1307, 69] width 185 height 19
type input "[PERSON_NAME]"
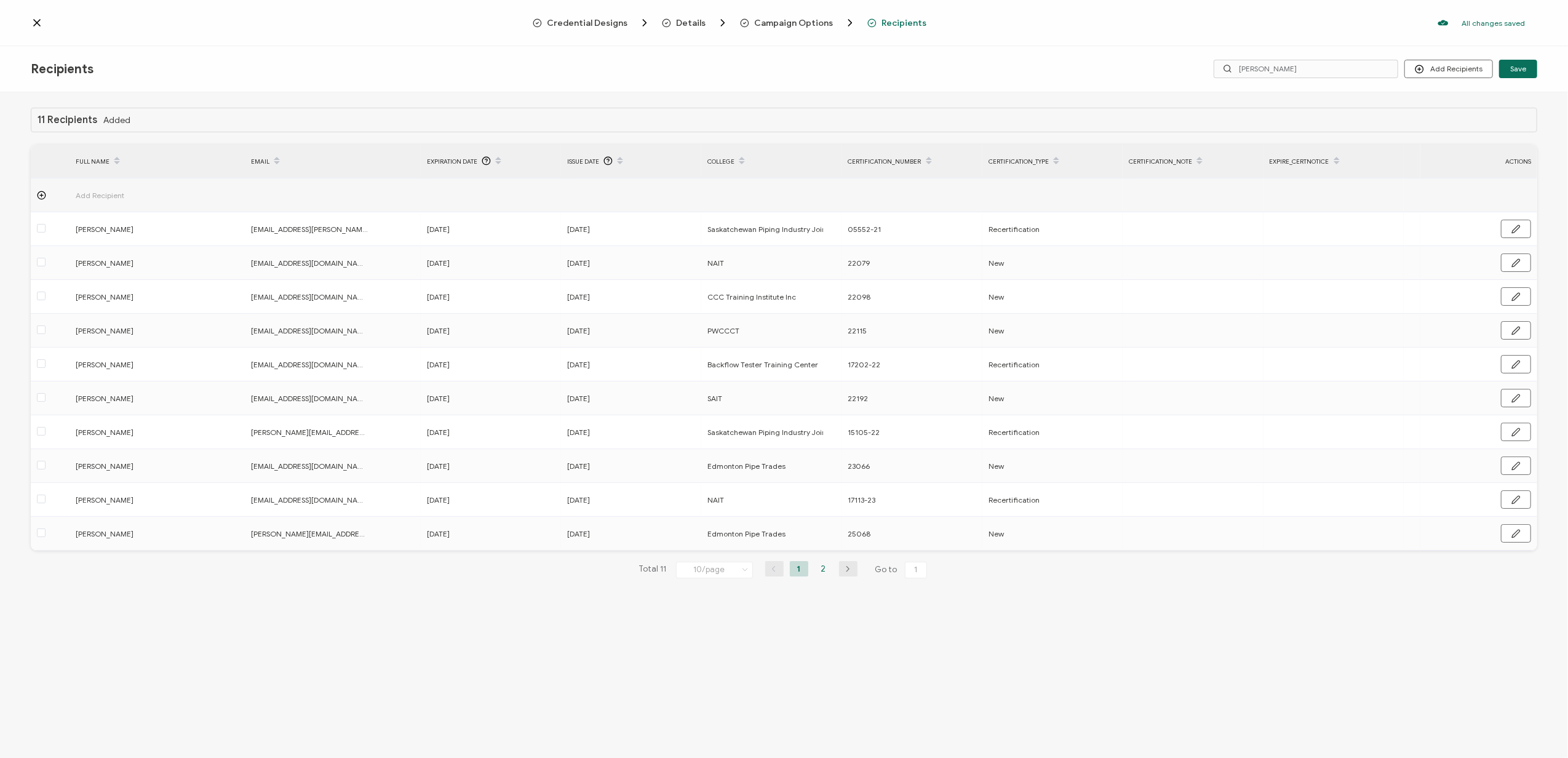
click at [825, 568] on li "2" at bounding box center [823, 568] width 19 height 16
drag, startPoint x: 1288, startPoint y: 72, endPoint x: 1195, endPoint y: 67, distance: 93.1
click at [1195, 67] on div "Add Recipients Upload Recipients Import From Recipients Import From List Save […" at bounding box center [1286, 69] width 502 height 19
type input "[PERSON_NAME]"
drag, startPoint x: 1268, startPoint y: 72, endPoint x: 1212, endPoint y: 74, distance: 56.0
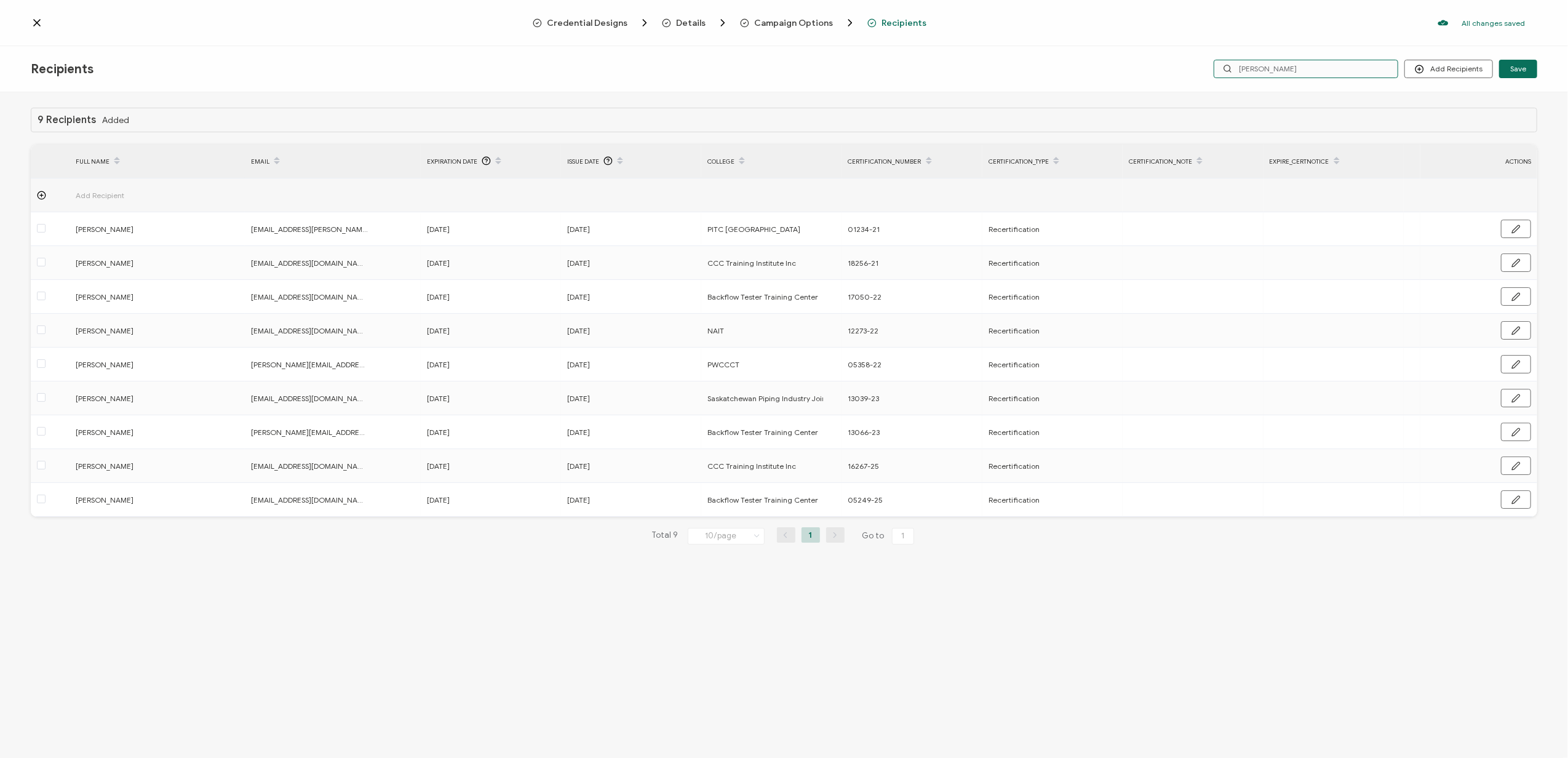
click at [1212, 74] on div "Add Recipients Upload Recipients Import From Recipients Import From List Save […" at bounding box center [1286, 69] width 502 height 19
type input "clay"
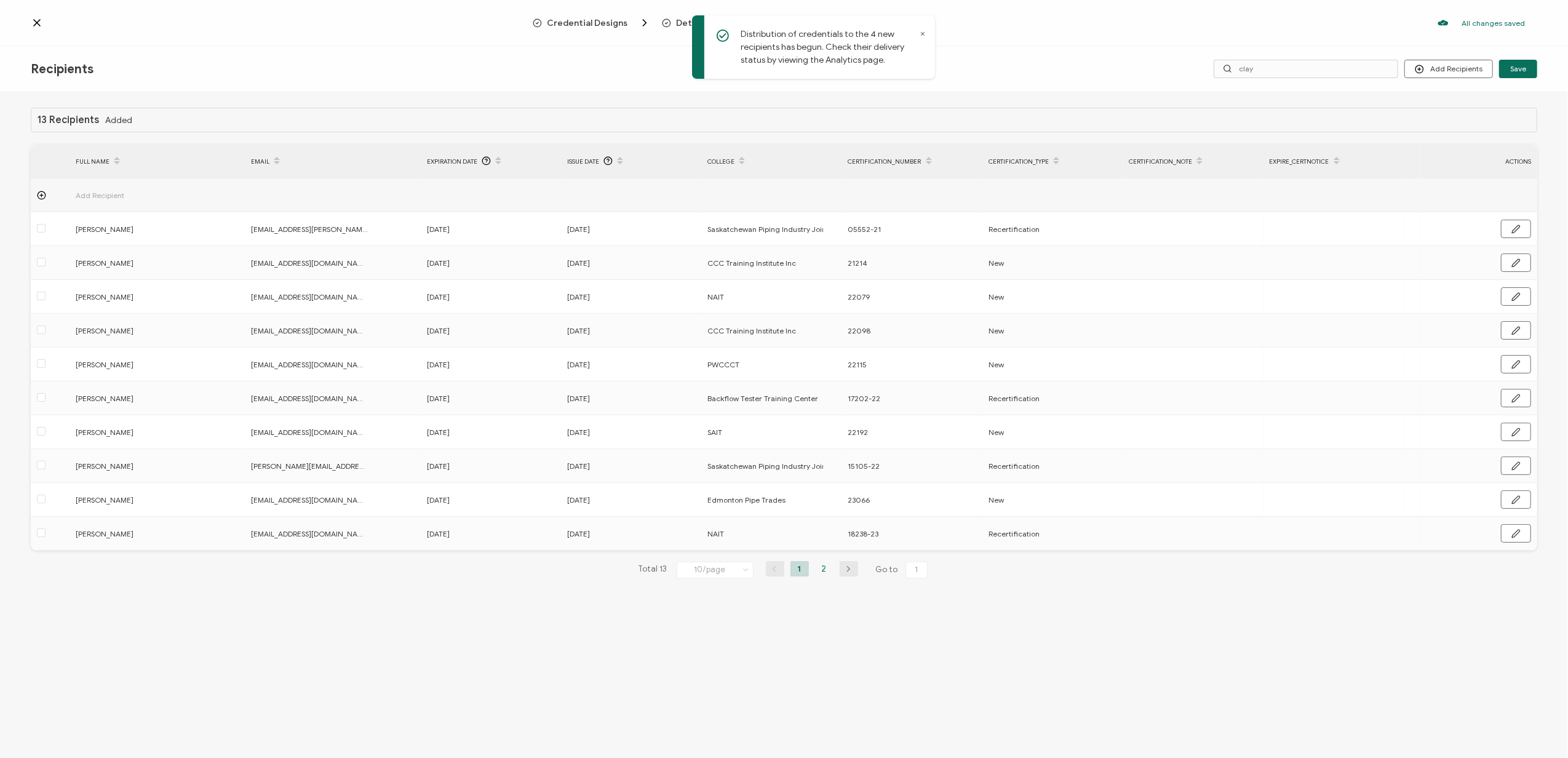
click at [827, 567] on li "2" at bounding box center [824, 568] width 19 height 16
